Goal: Check status: Check status

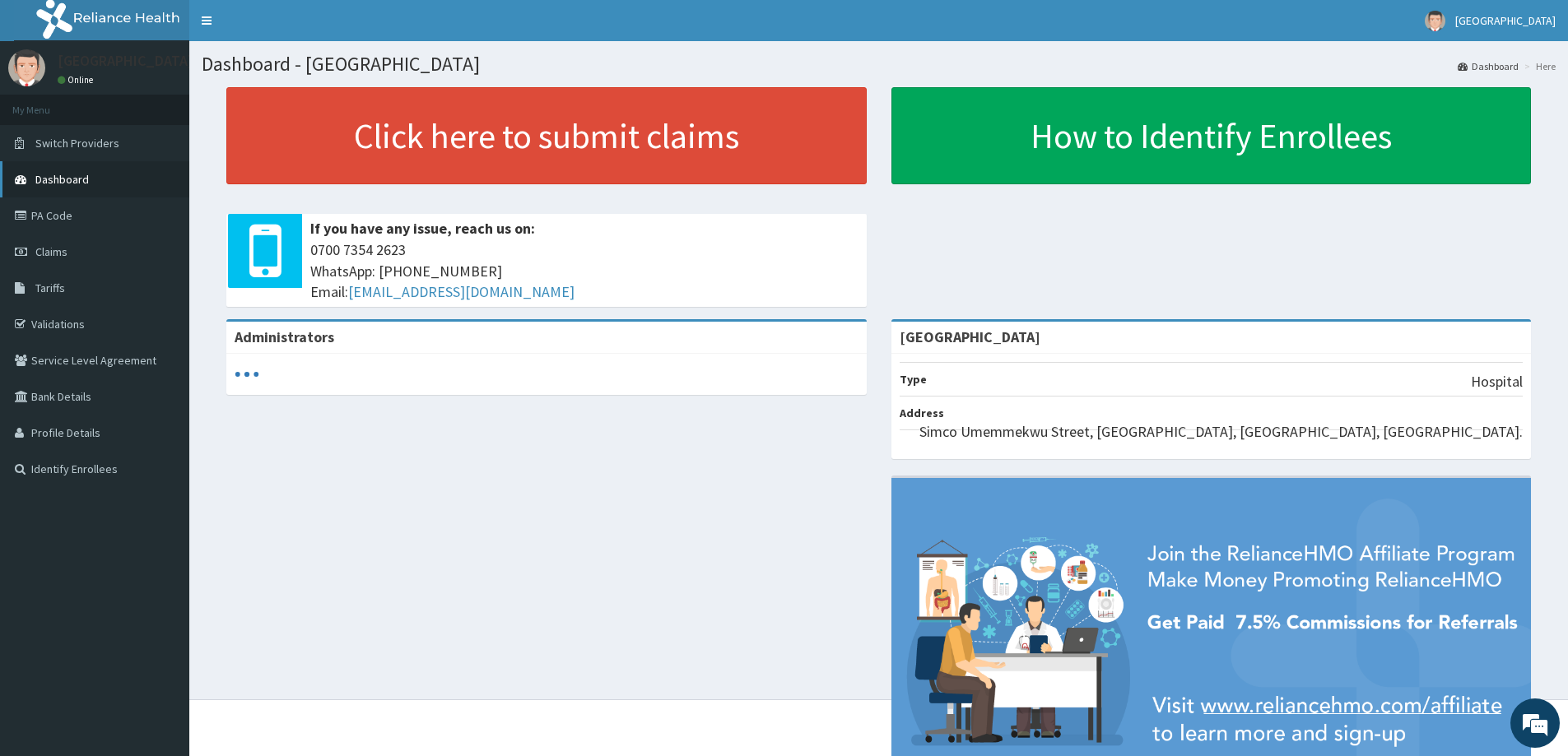
click at [76, 188] on link "Dashboard" at bounding box center [95, 180] width 189 height 36
click at [96, 255] on link "Claims" at bounding box center [95, 252] width 189 height 36
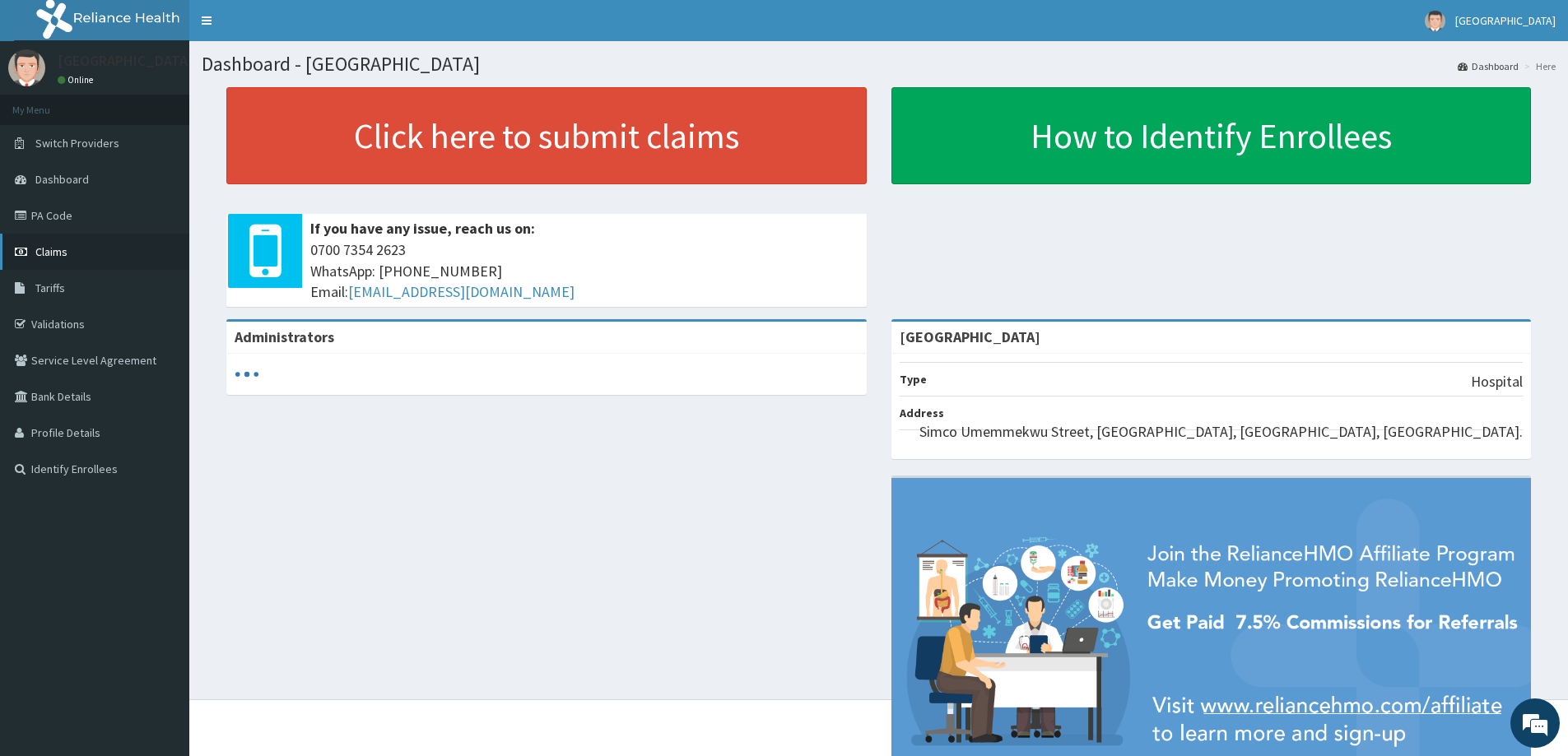
click at [96, 255] on link "Claims" at bounding box center [95, 252] width 189 height 36
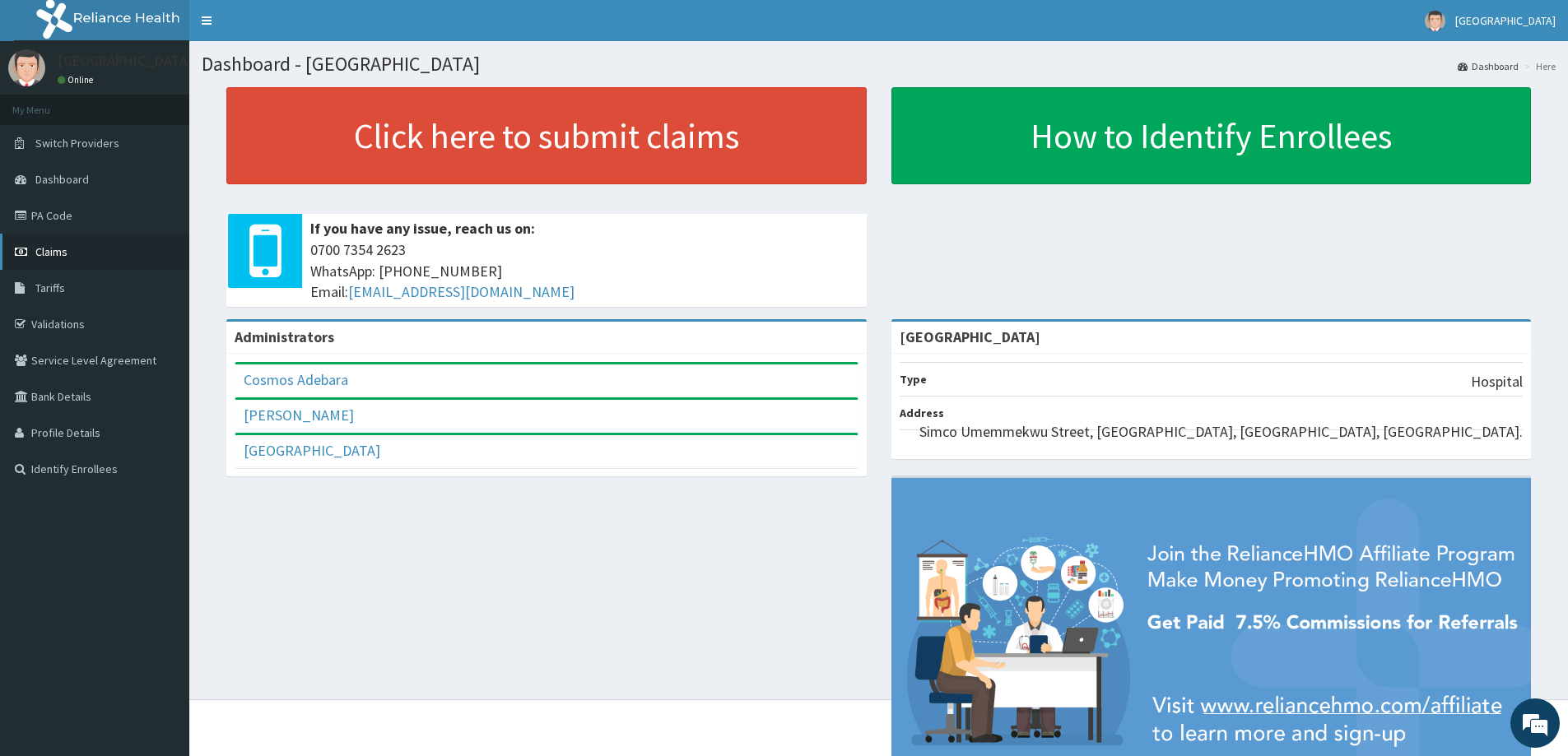
click at [72, 247] on link "Claims" at bounding box center [95, 252] width 189 height 36
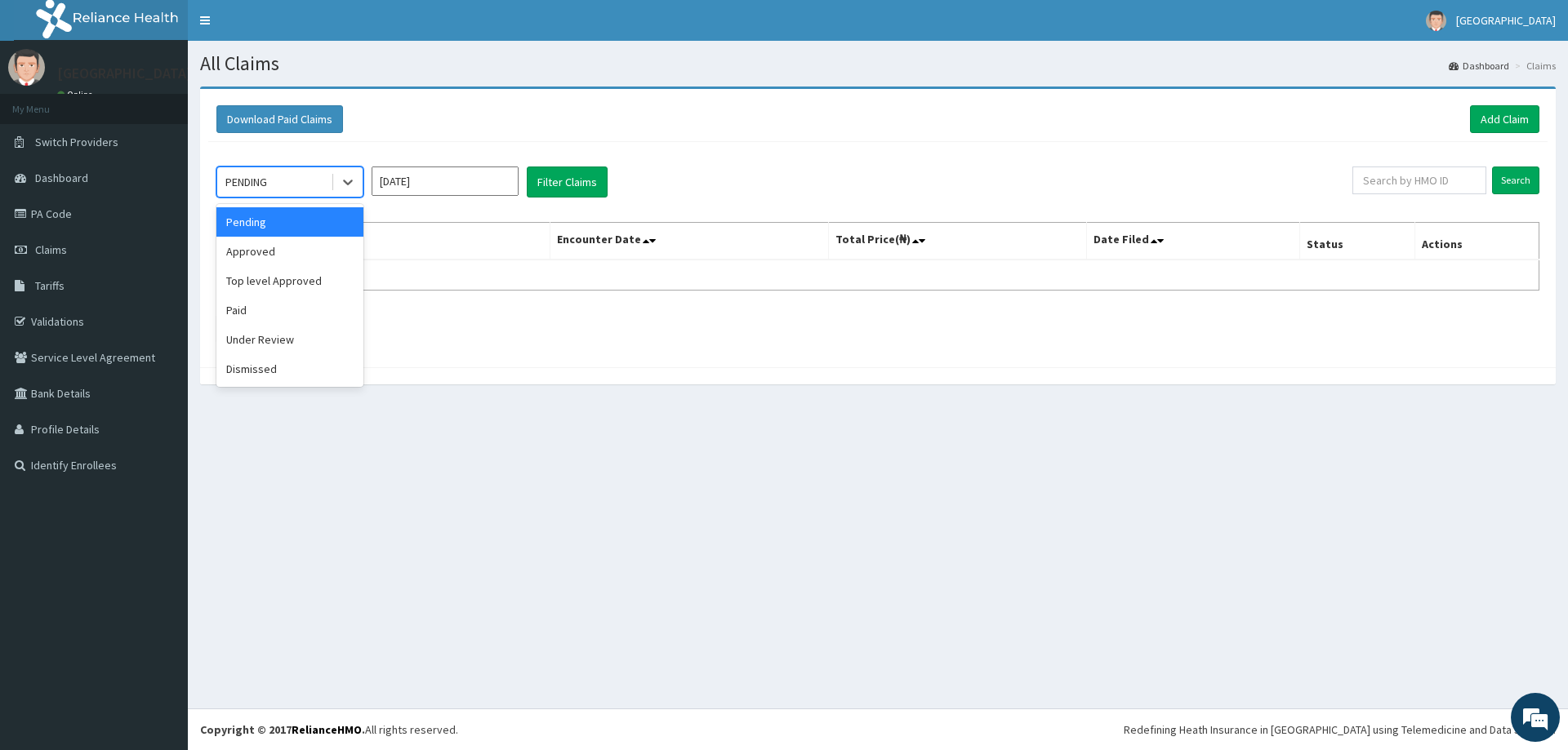
click at [276, 184] on div "PENDING" at bounding box center [274, 182] width 114 height 26
click at [254, 313] on div "Paid" at bounding box center [290, 310] width 147 height 29
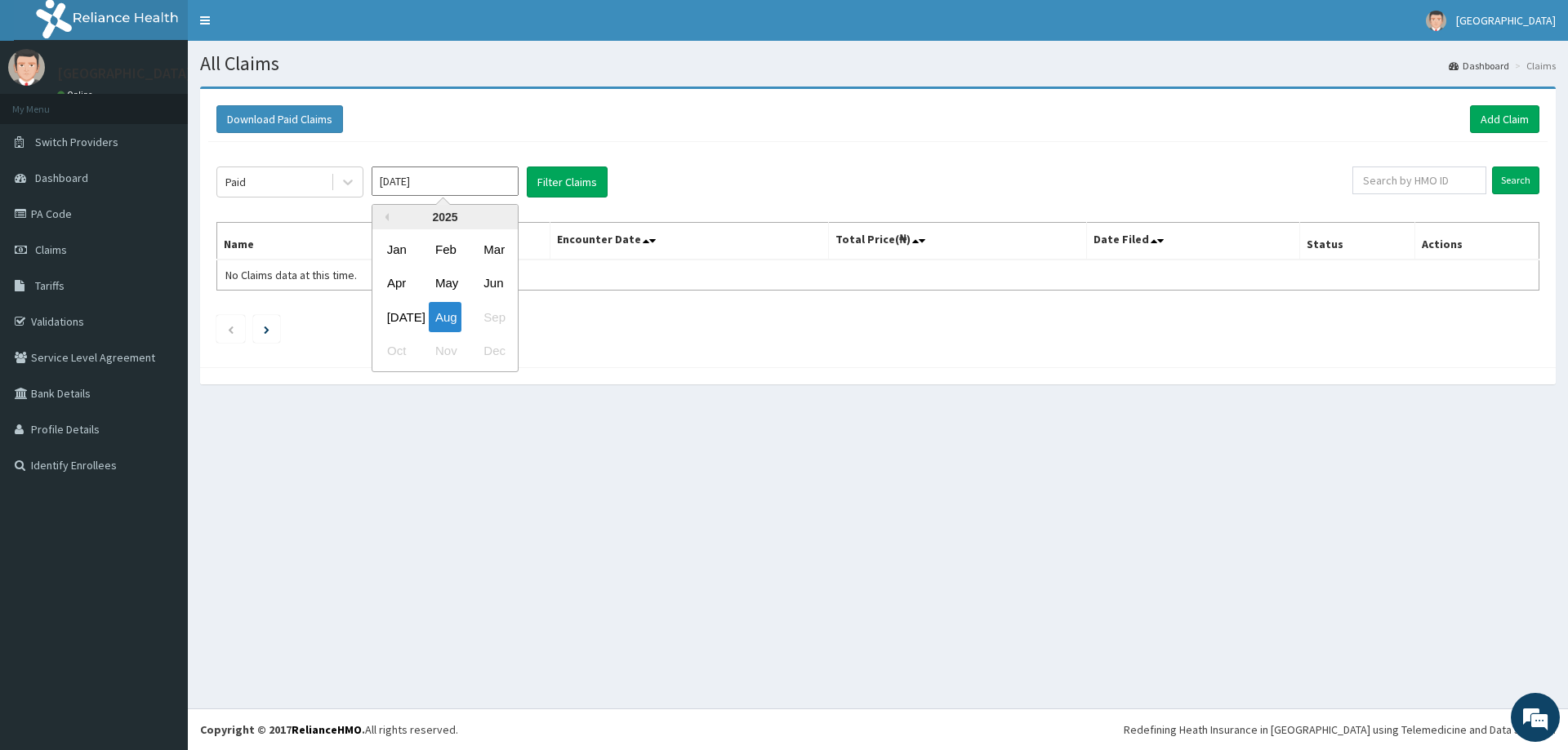
click at [469, 179] on input "Aug 2025" at bounding box center [445, 181] width 147 height 29
click at [404, 316] on div "Jul" at bounding box center [397, 316] width 33 height 30
type input "Jul 2025"
click at [601, 178] on button "Filter Claims" at bounding box center [568, 182] width 81 height 31
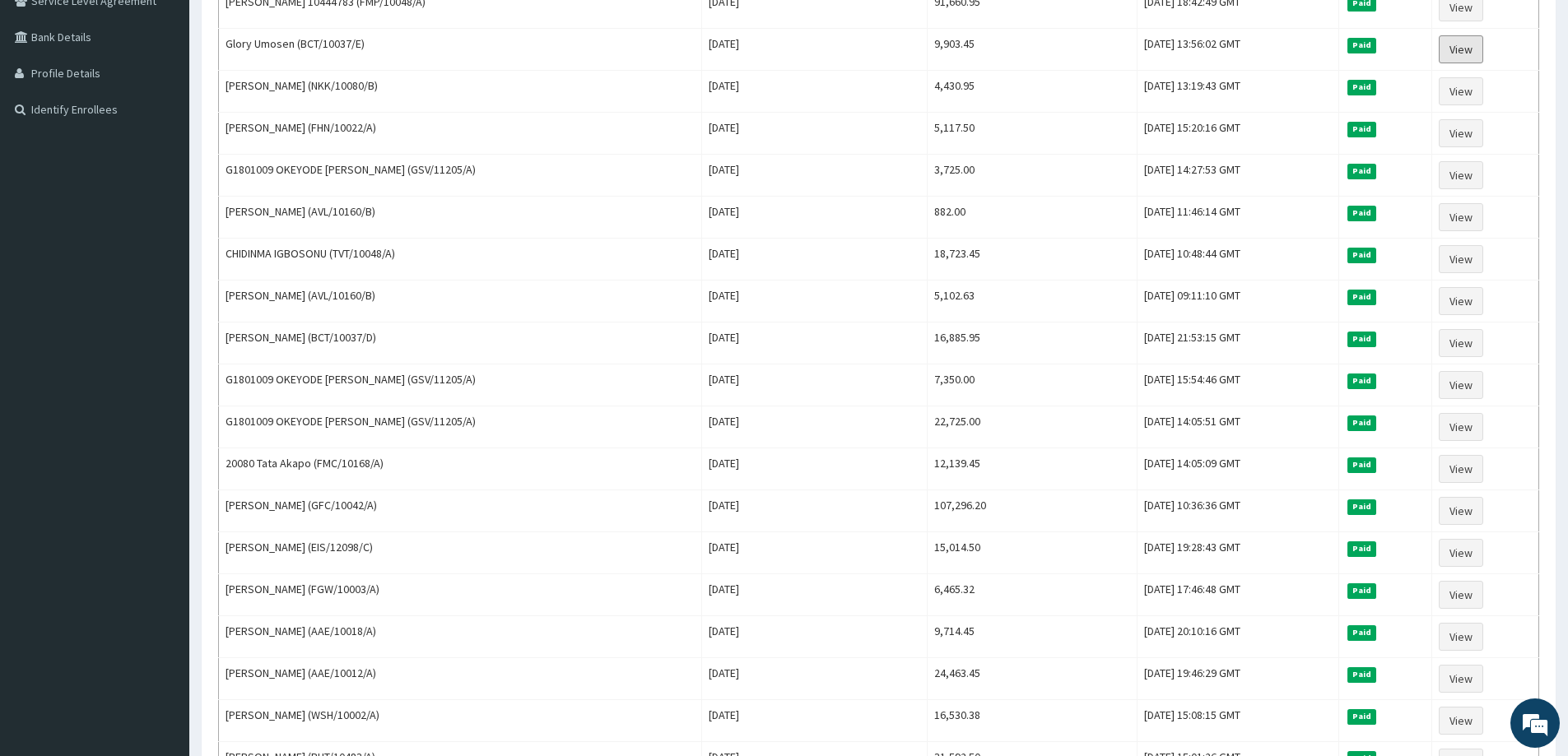
scroll to position [1770, 0]
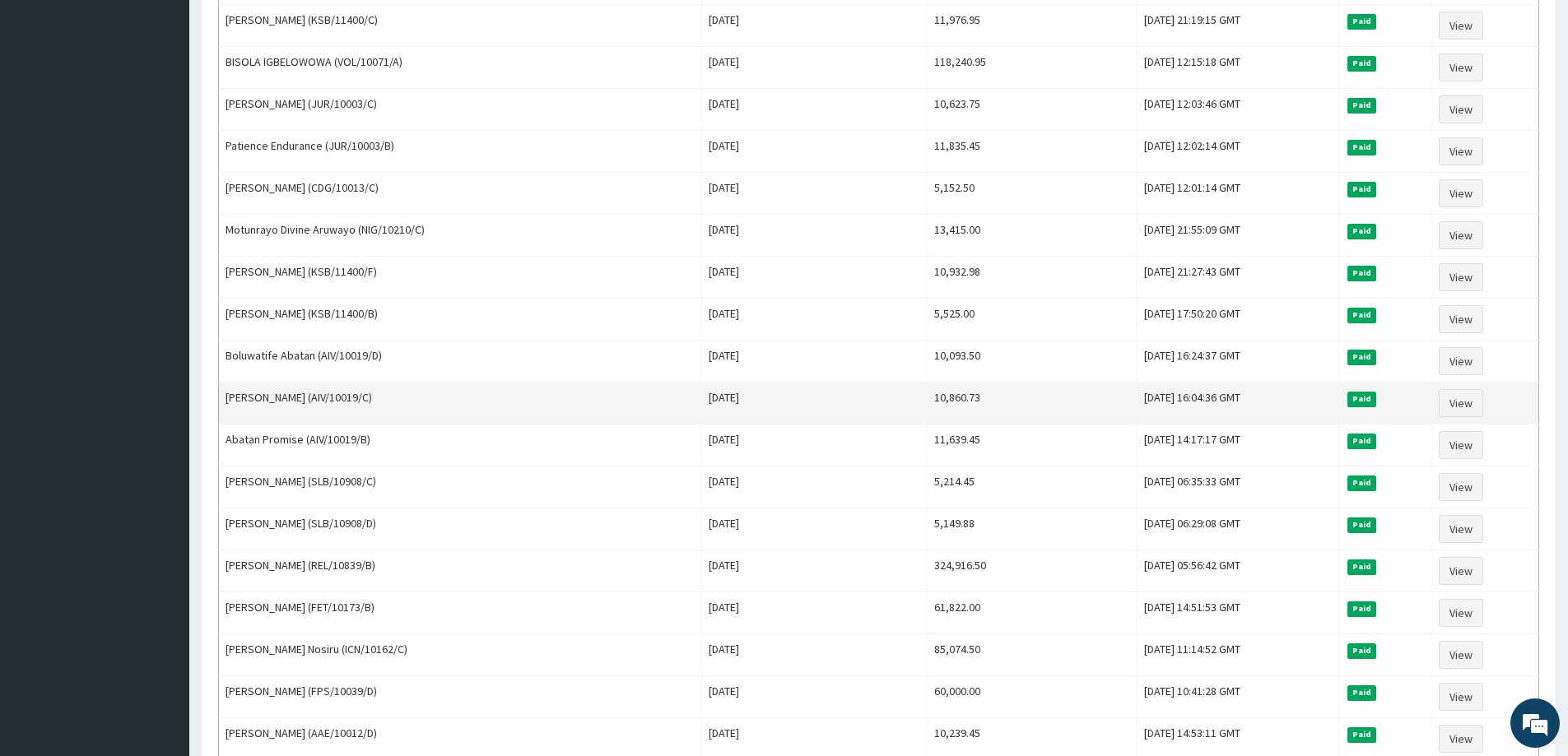
drag, startPoint x: 1379, startPoint y: 439, endPoint x: 1383, endPoint y: 417, distance: 22.4
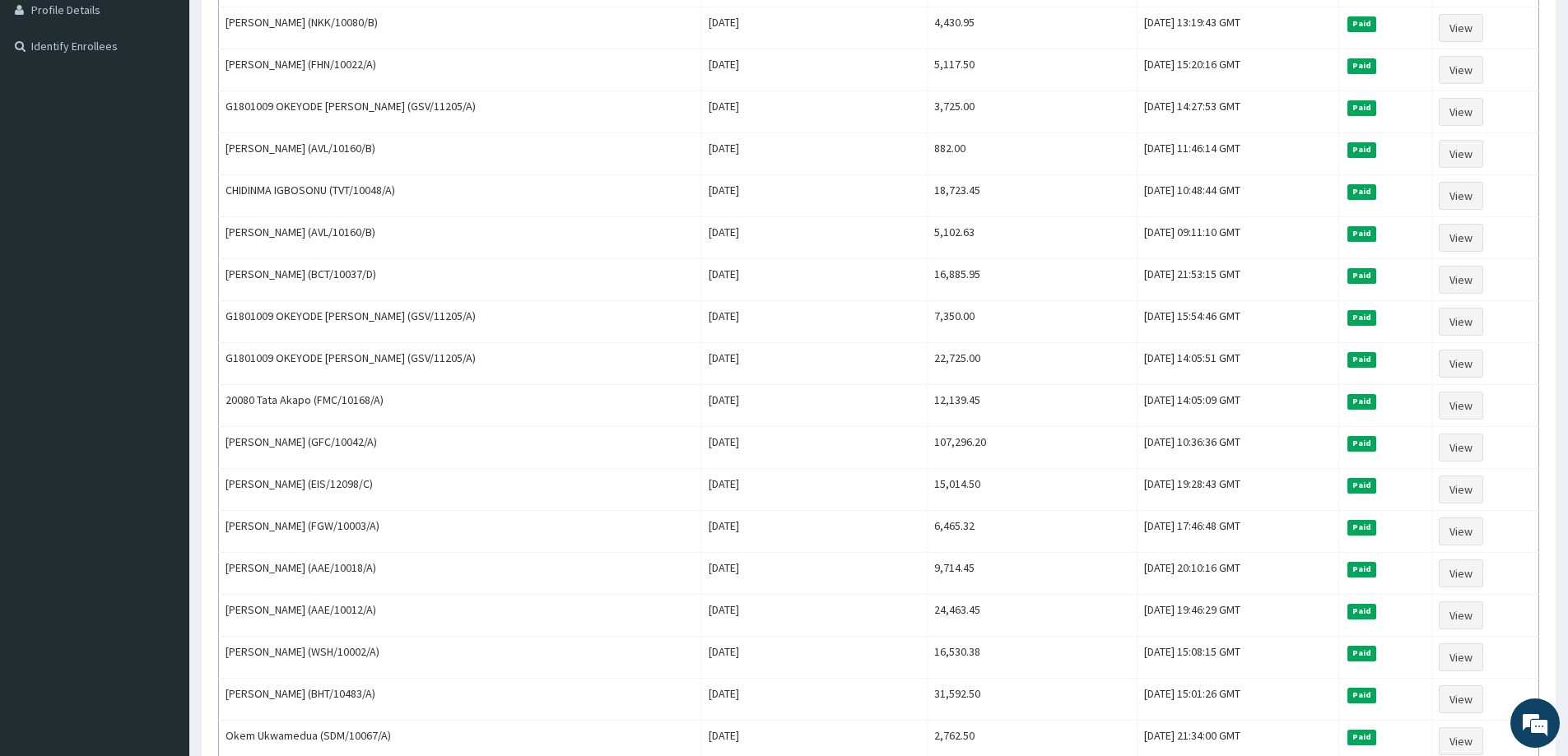
scroll to position [0, 0]
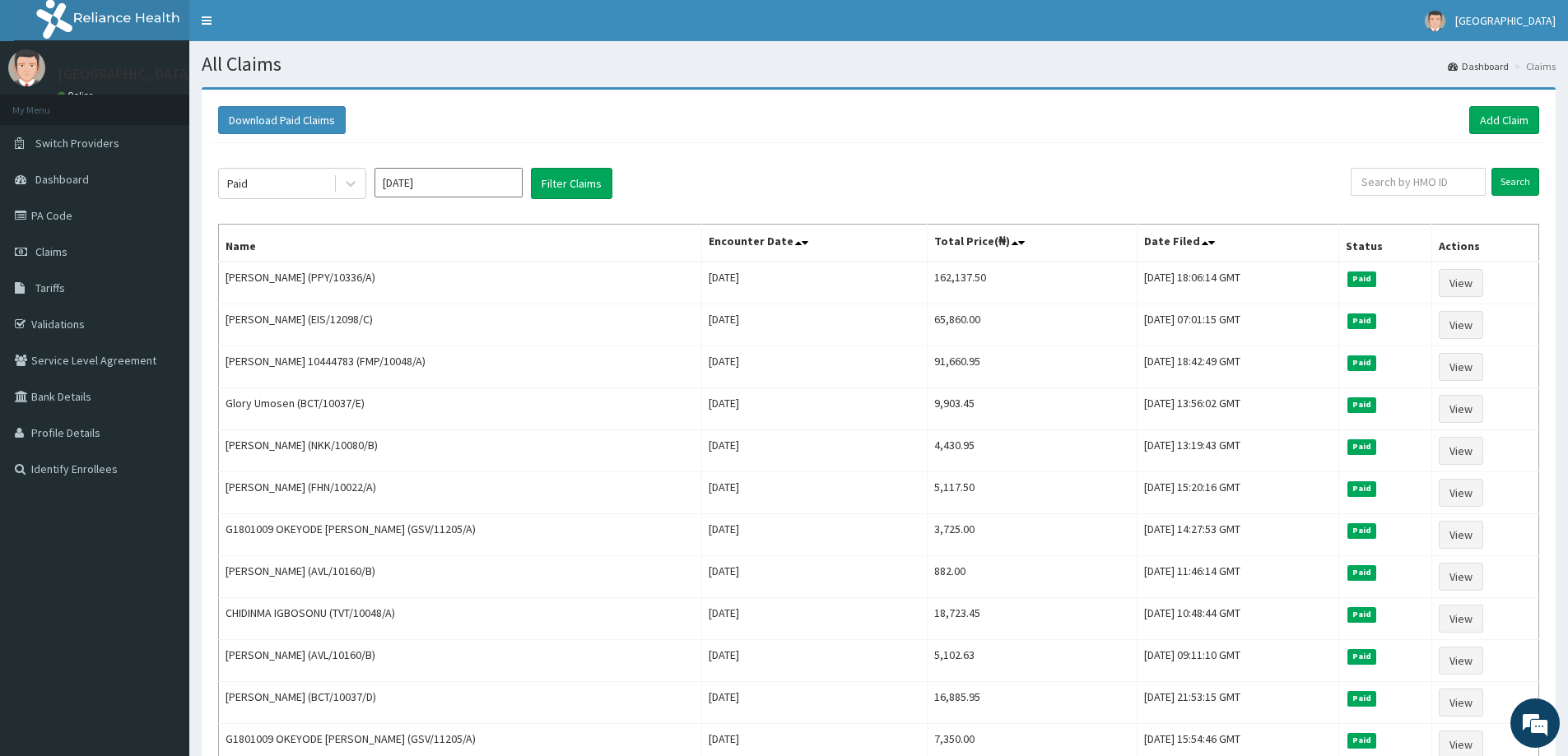
click at [448, 181] on input "Jul 2025" at bounding box center [448, 182] width 148 height 30
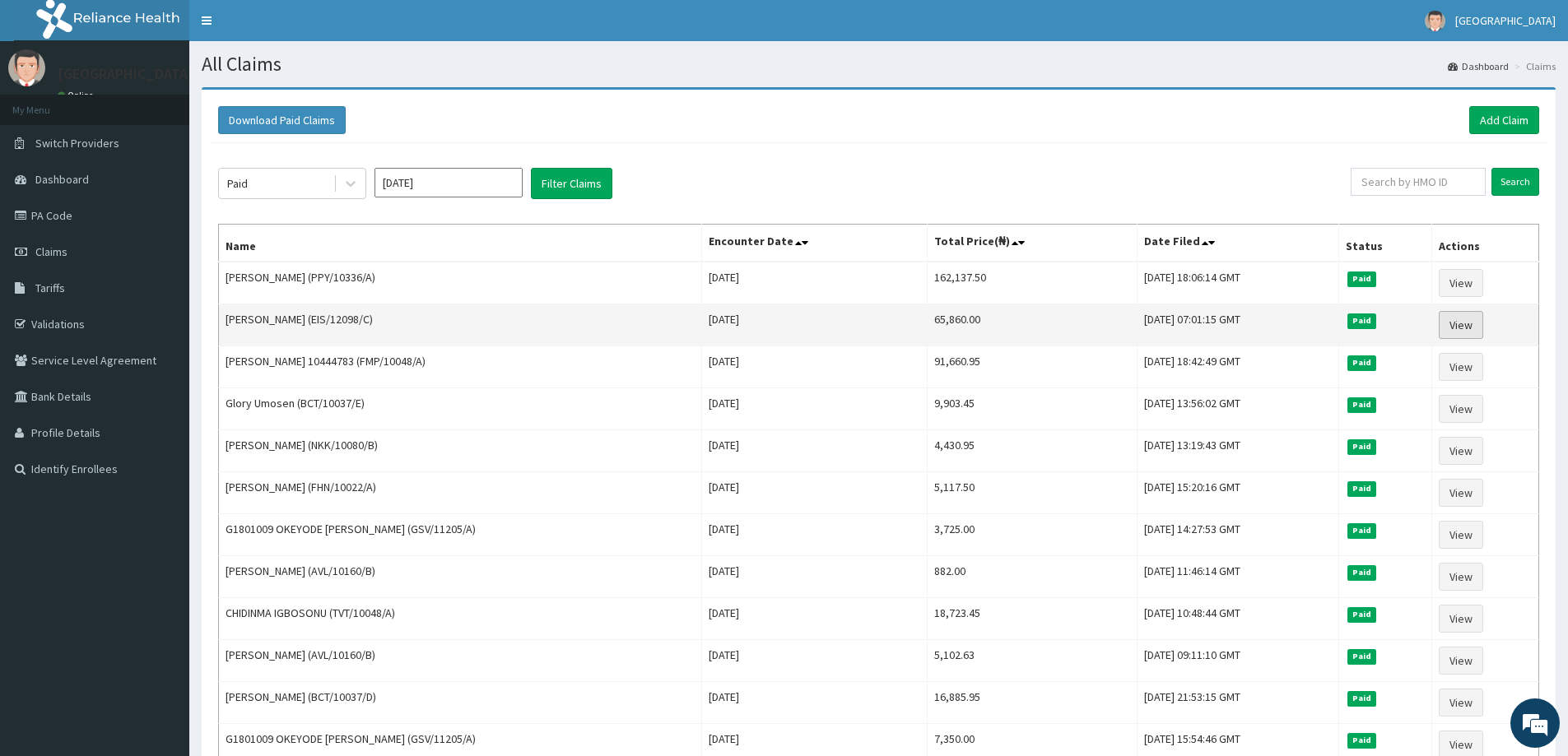
click at [1469, 316] on link "View" at bounding box center [1460, 325] width 44 height 28
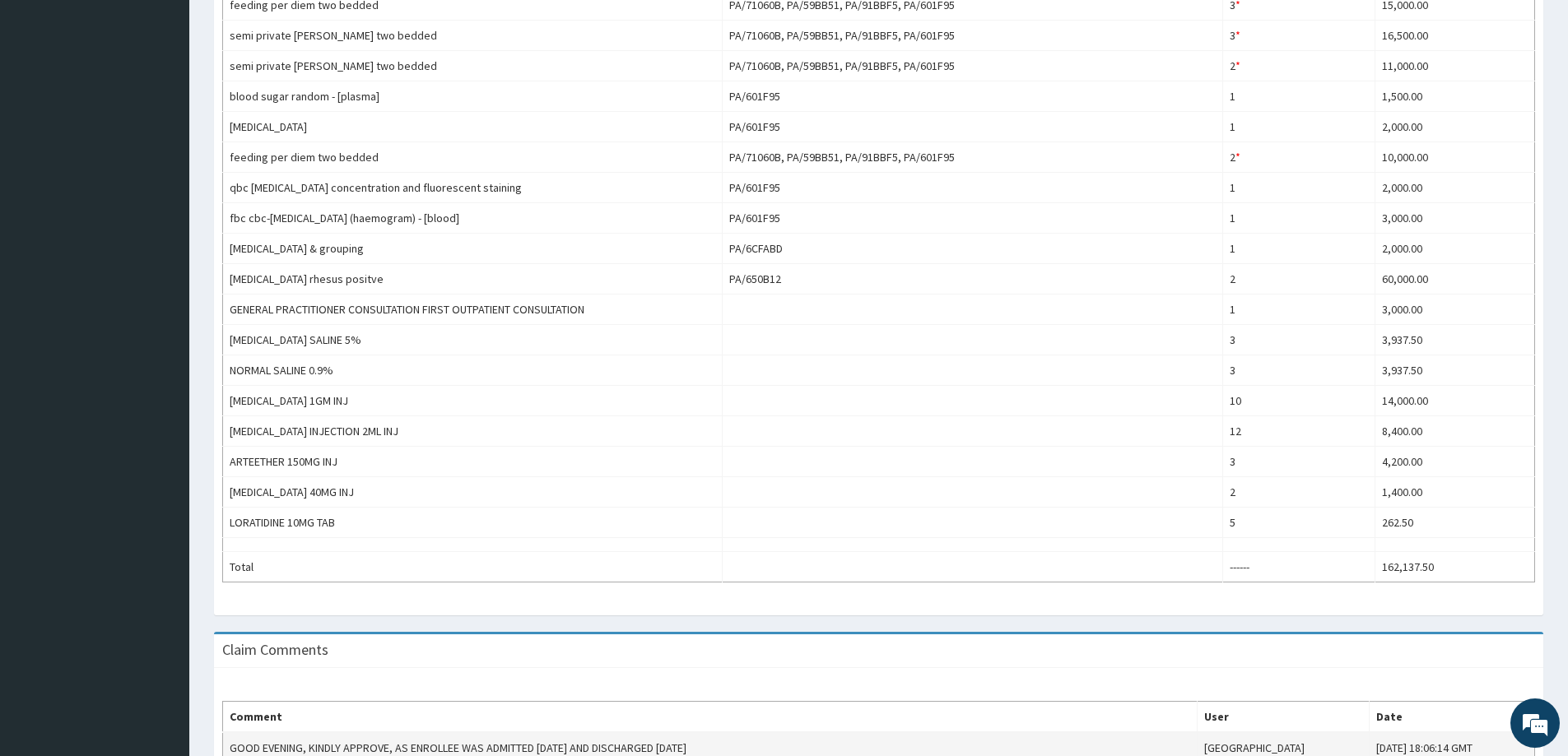
scroll to position [796, 0]
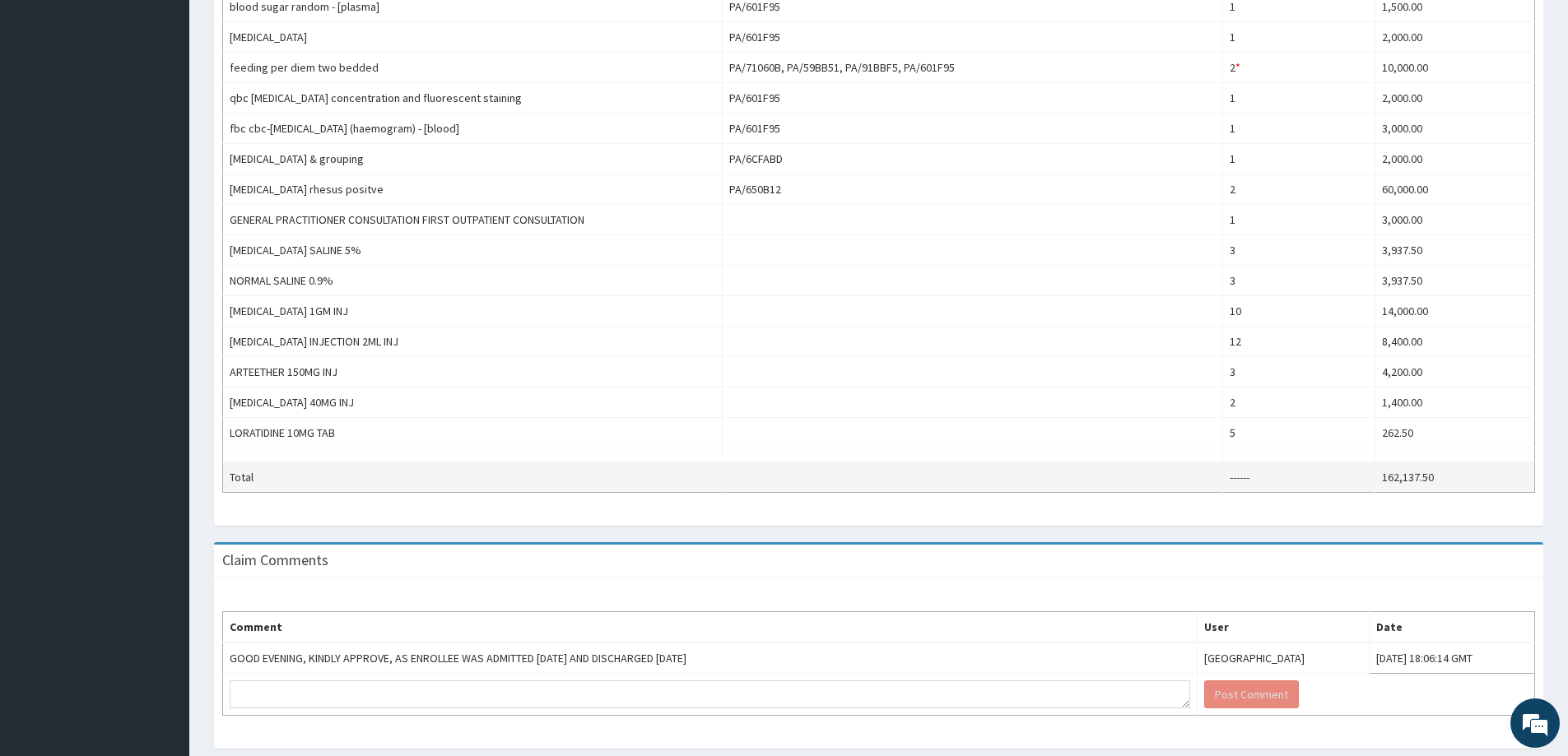
click at [860, 462] on td at bounding box center [972, 477] width 500 height 30
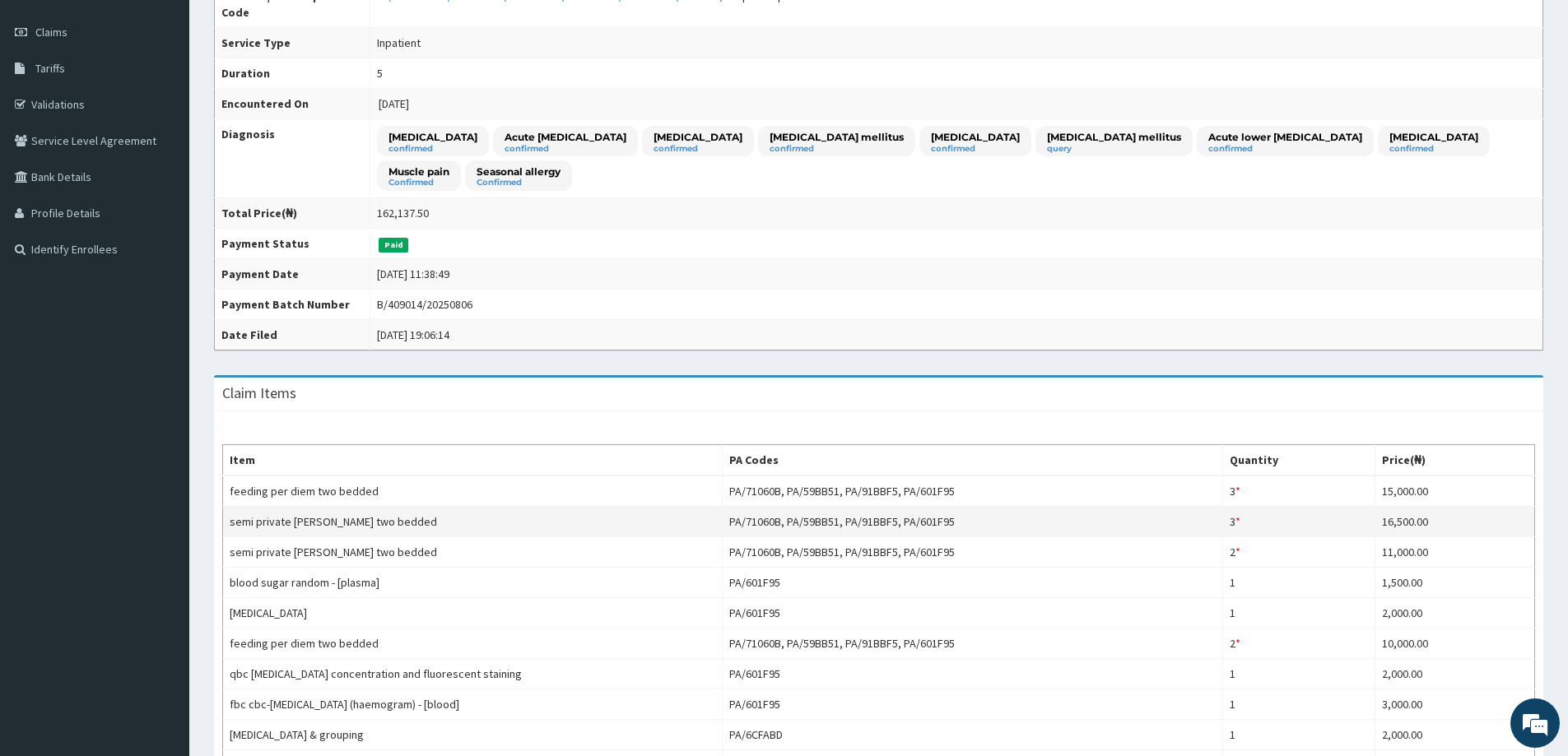
scroll to position [0, 0]
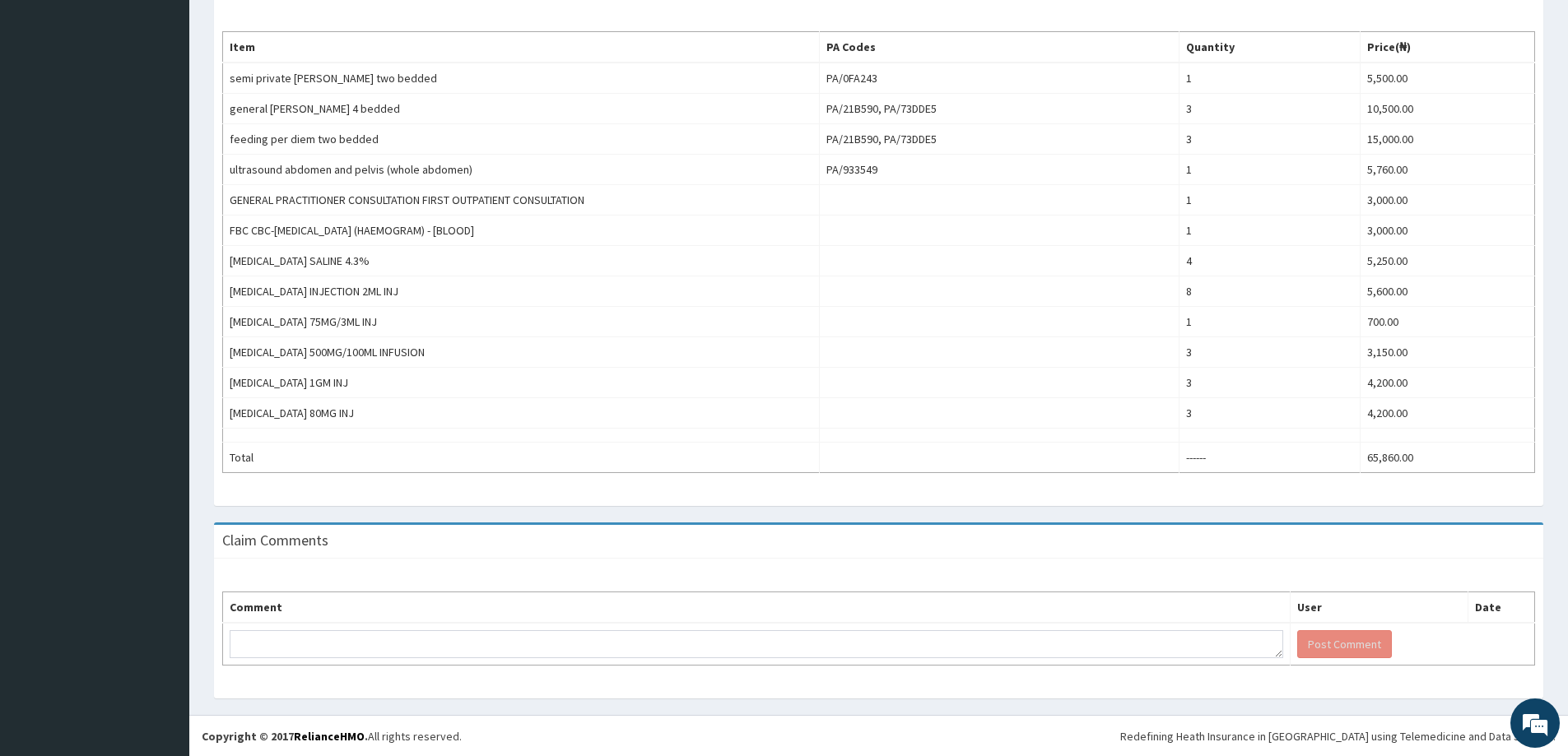
scroll to position [583, 0]
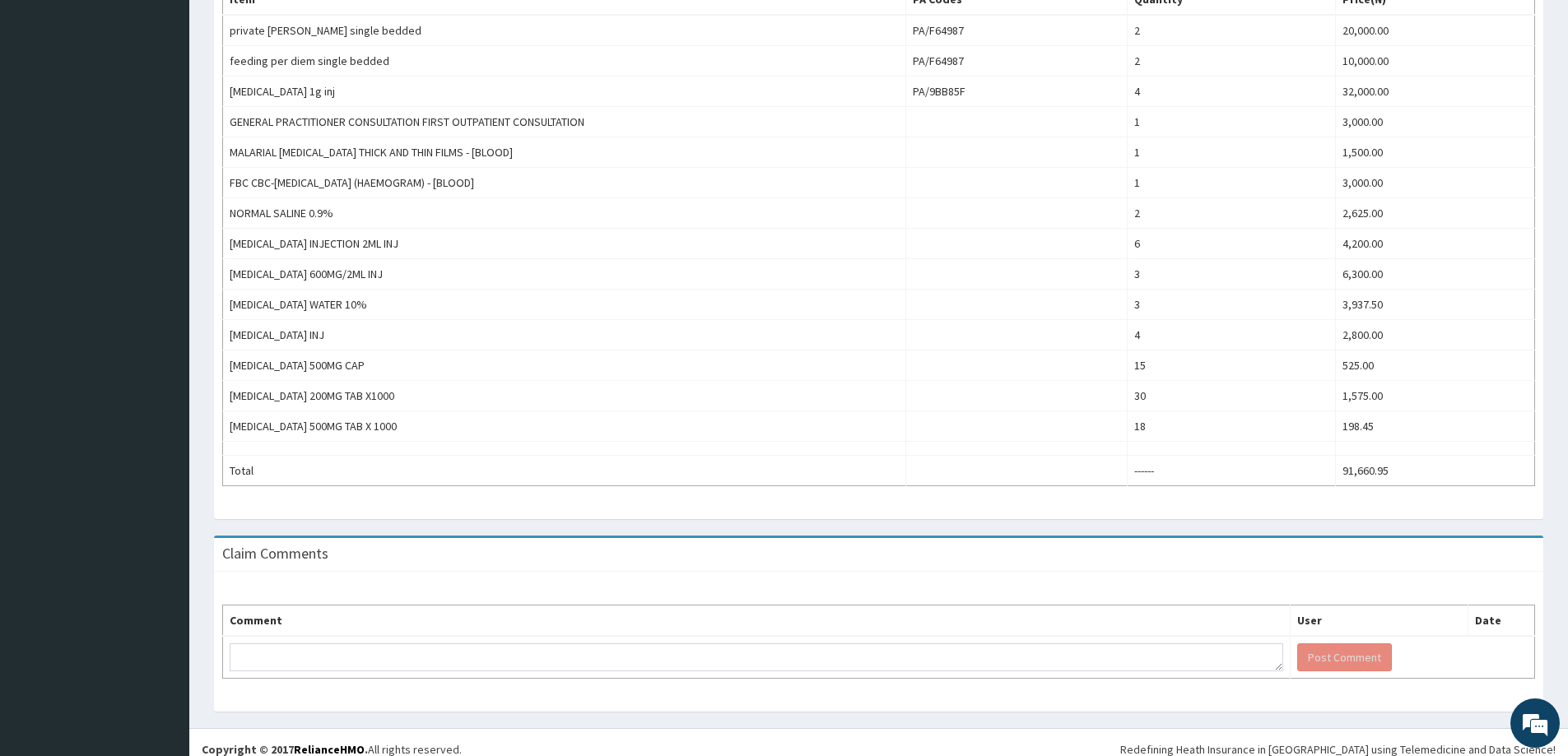
scroll to position [644, 0]
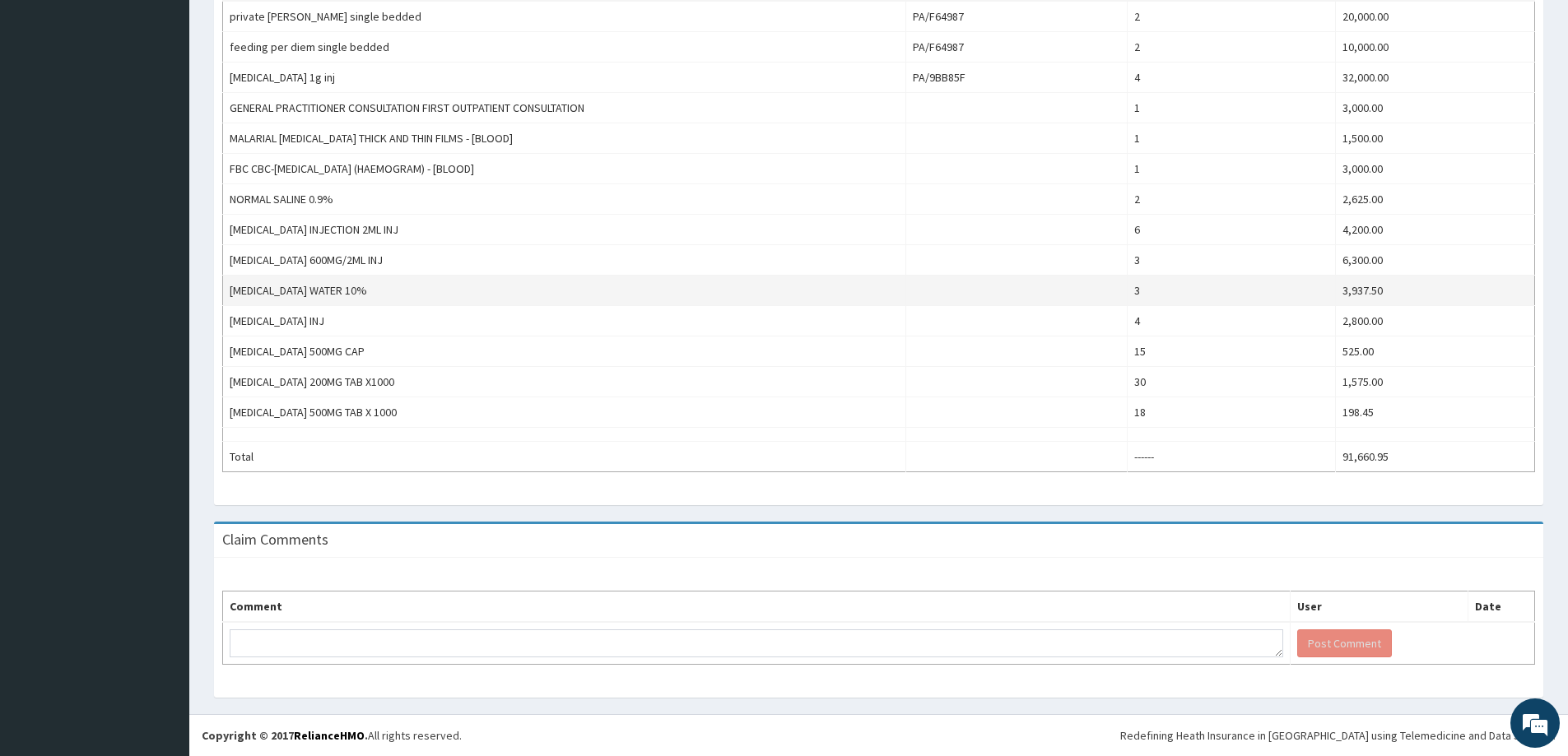
click at [1120, 303] on td at bounding box center [1017, 290] width 222 height 30
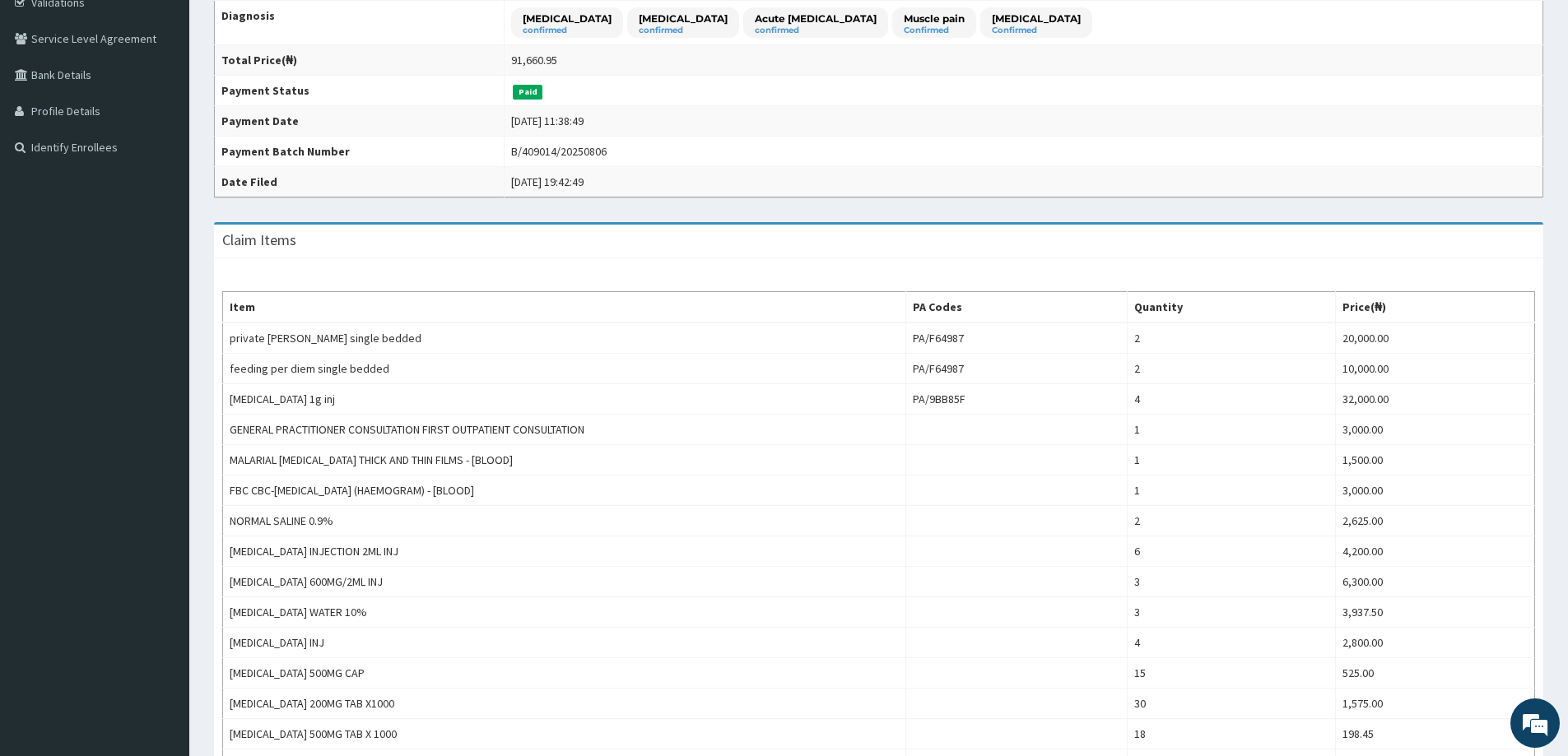
scroll to position [149, 0]
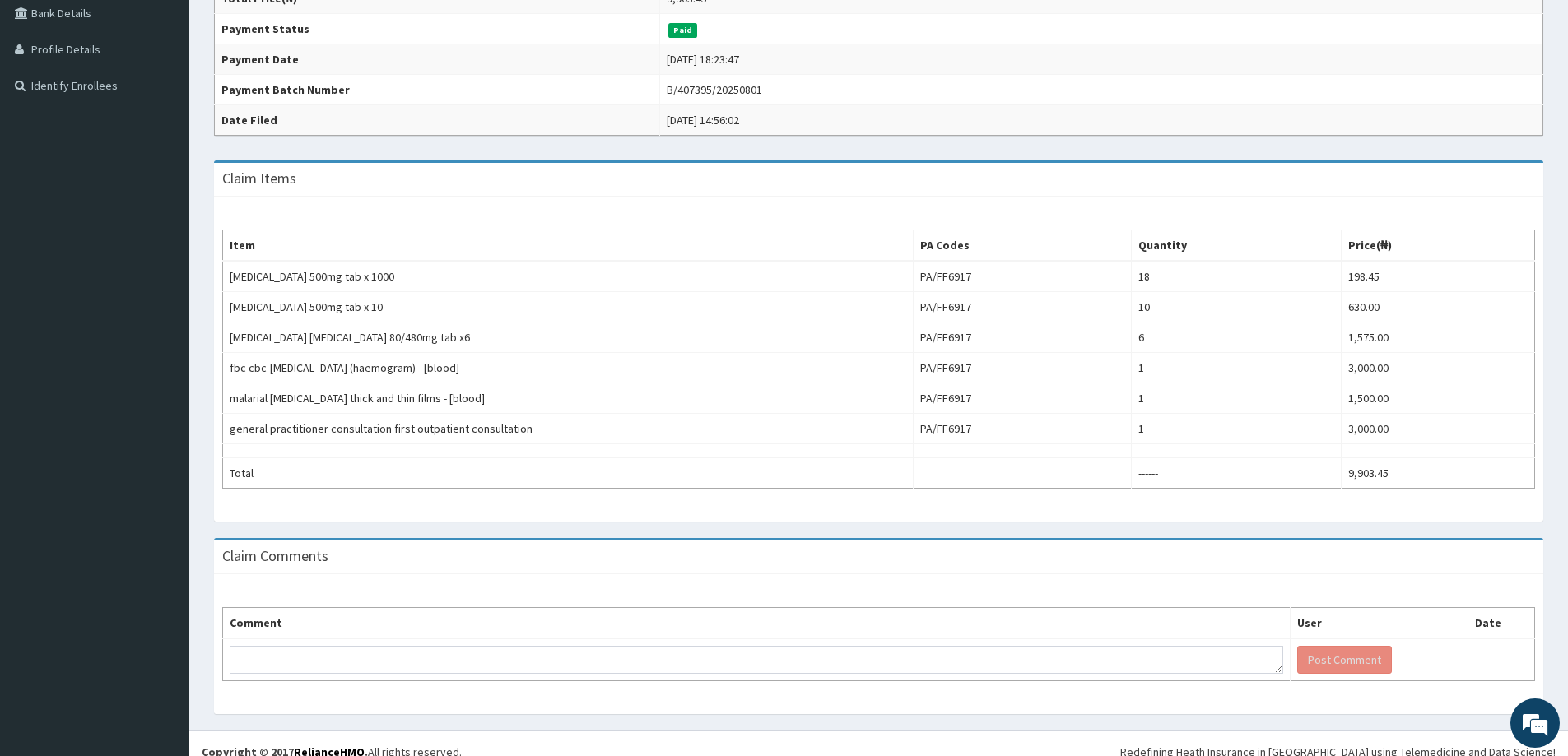
scroll to position [400, 0]
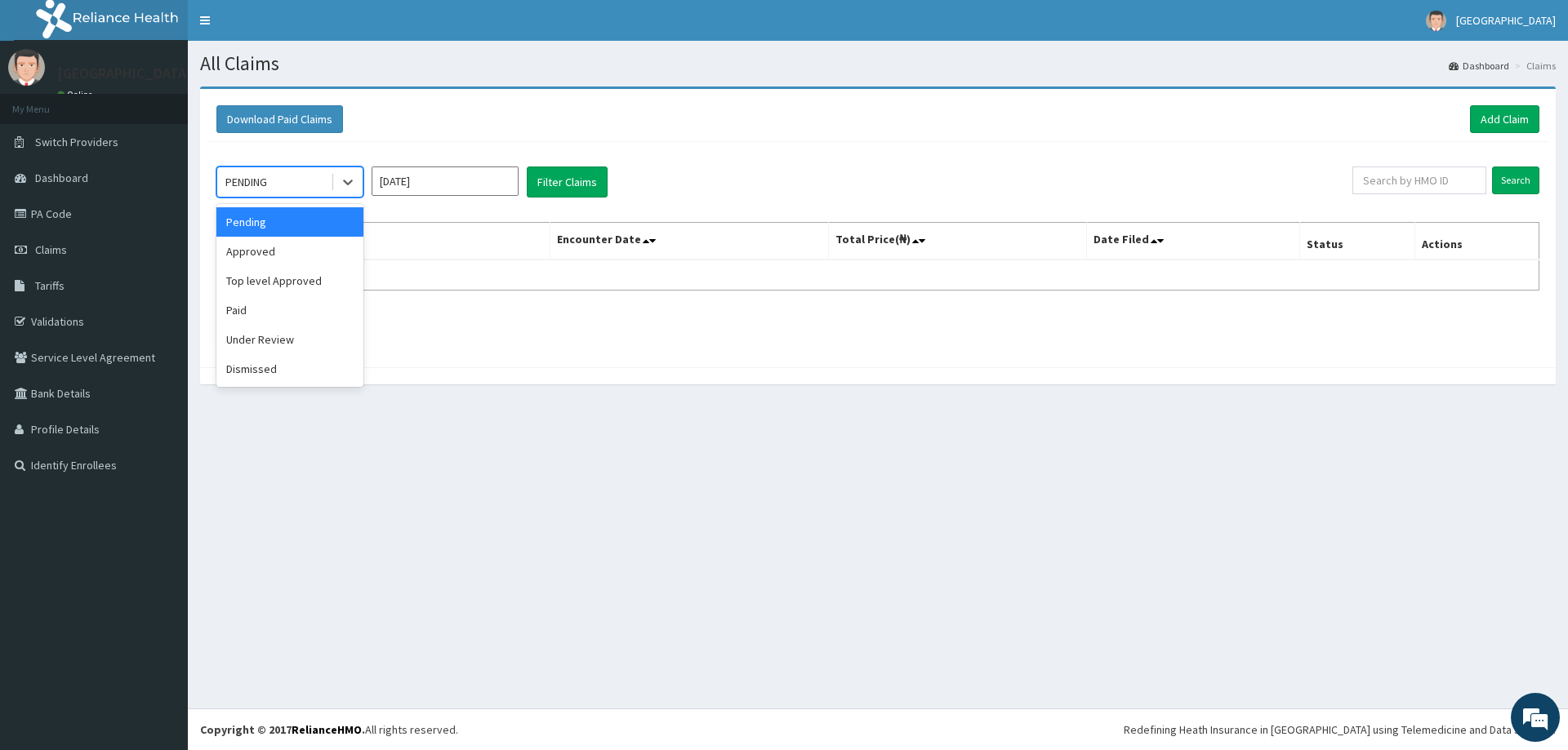
click at [291, 188] on div "PENDING" at bounding box center [274, 182] width 114 height 26
click at [273, 305] on div "Paid" at bounding box center [290, 310] width 147 height 29
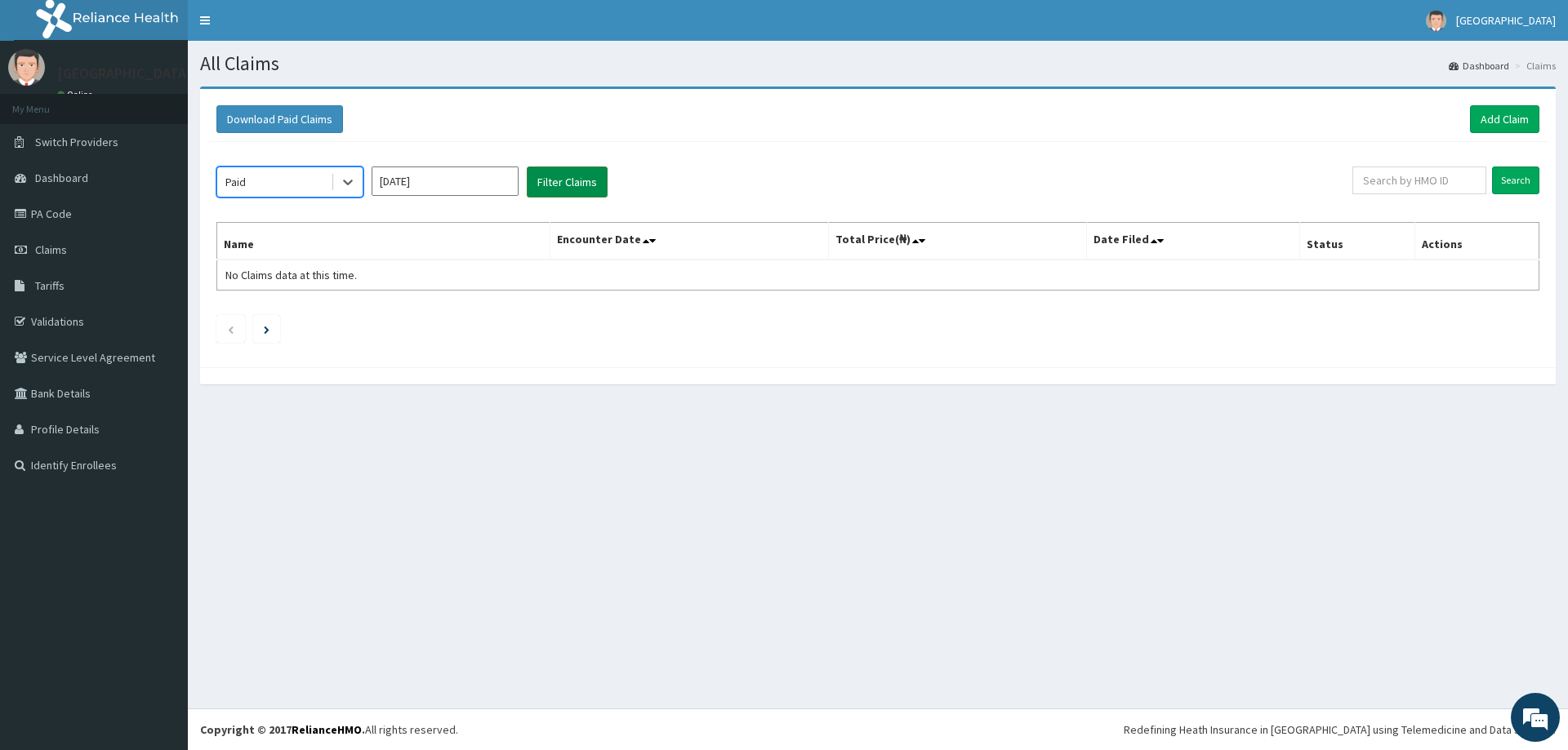
click at [586, 183] on button "Filter Claims" at bounding box center [568, 182] width 81 height 31
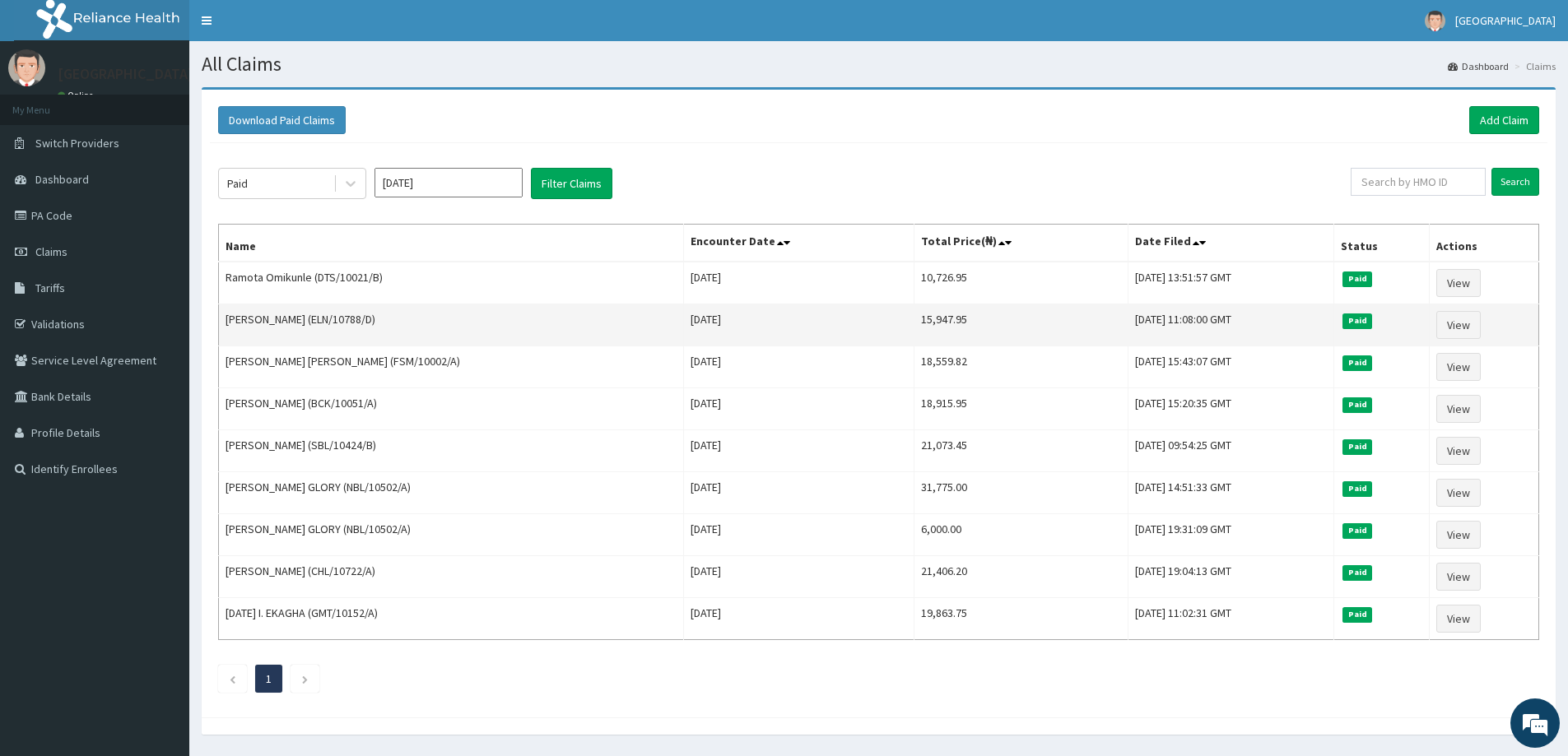
drag, startPoint x: 1474, startPoint y: 327, endPoint x: 1419, endPoint y: 331, distance: 55.1
click at [1419, 331] on td "Paid" at bounding box center [1382, 325] width 96 height 42
